Goal: Find specific page/section: Find specific page/section

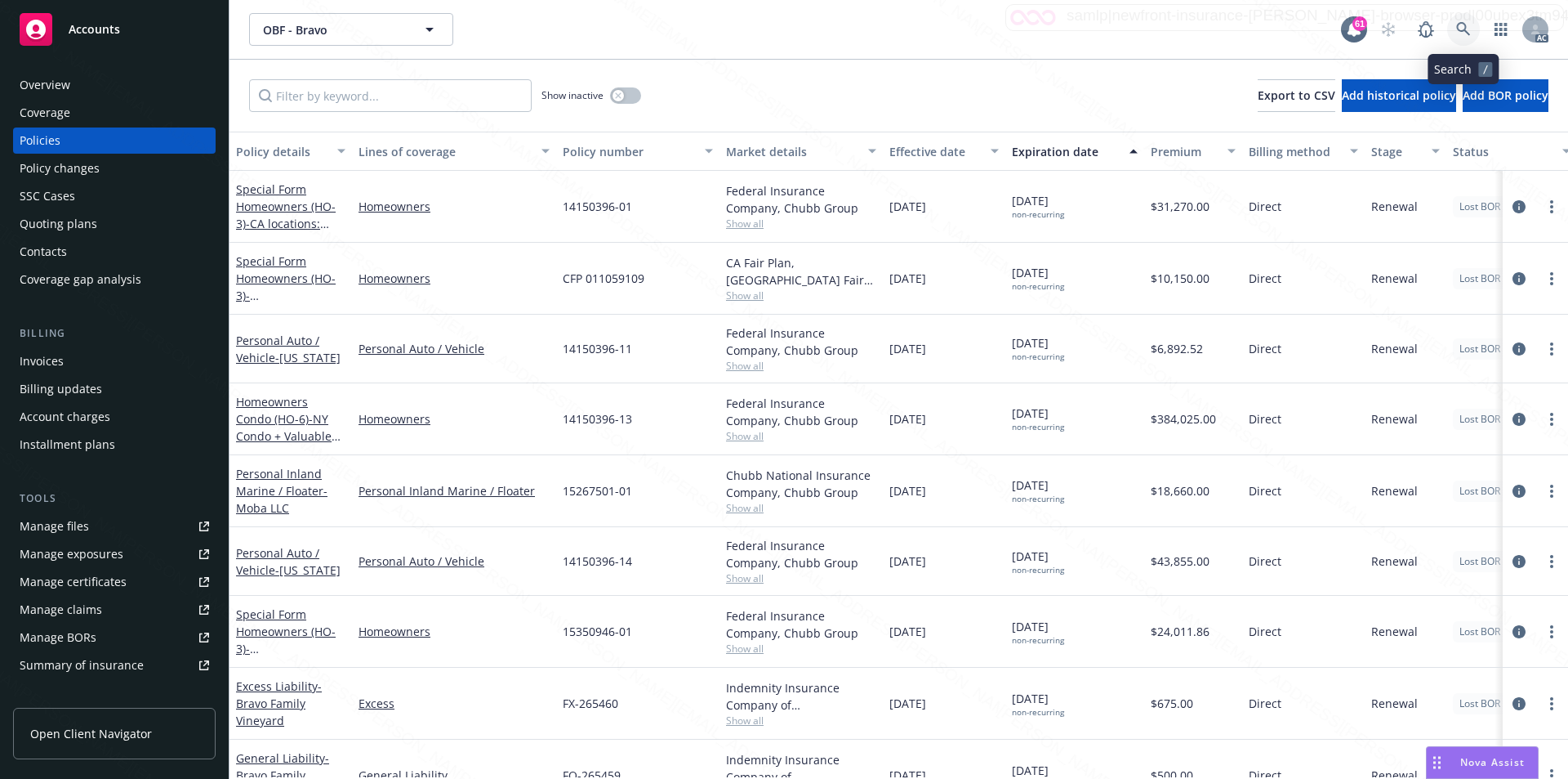
click at [1458, 29] on icon at bounding box center [1462, 28] width 14 height 14
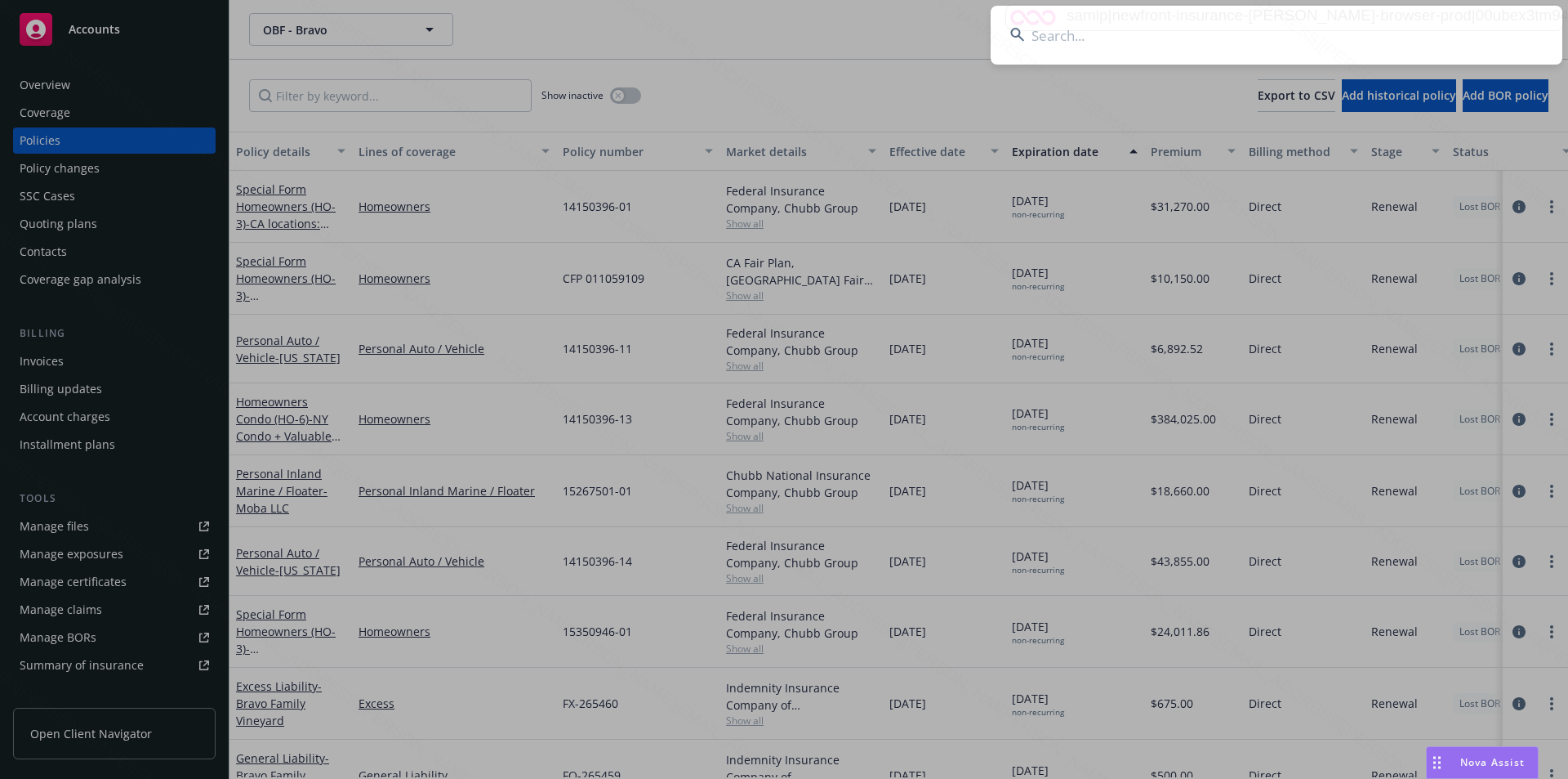
click at [1133, 41] on input at bounding box center [1276, 35] width 571 height 59
